Goal: Navigation & Orientation: Find specific page/section

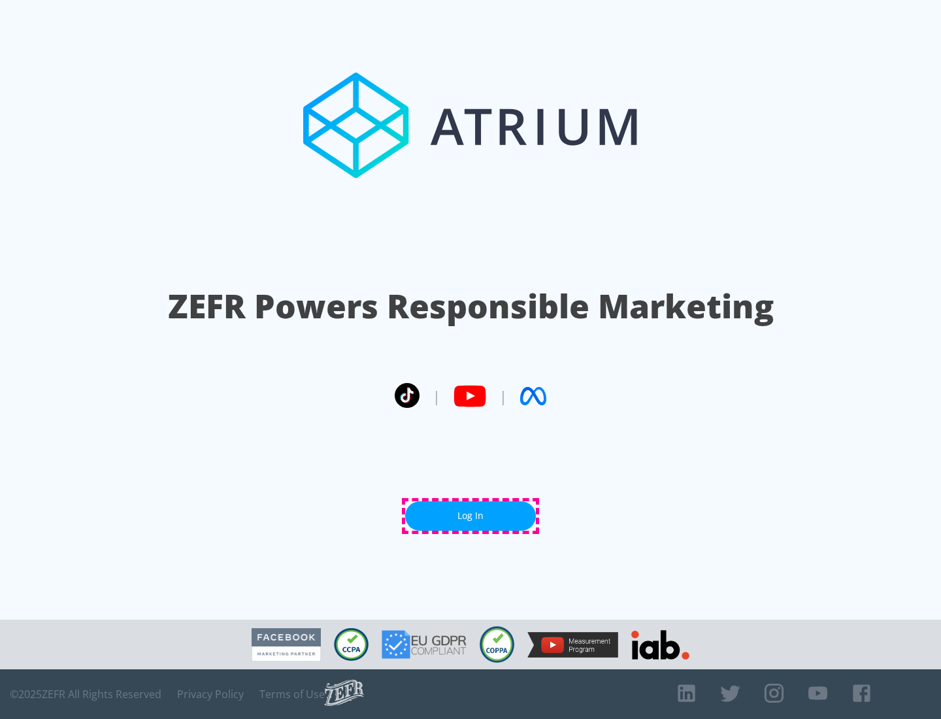
click at [470, 515] on link "Log In" at bounding box center [470, 515] width 131 height 29
